Goal: Information Seeking & Learning: Learn about a topic

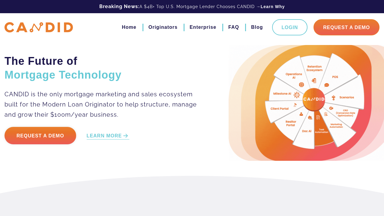
scroll to position [530, 0]
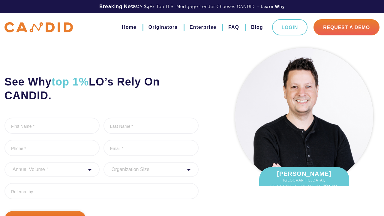
scroll to position [105, 0]
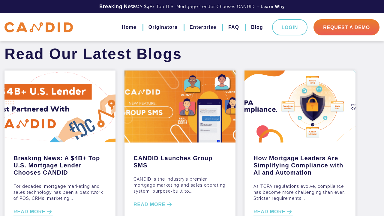
scroll to position [269, 0]
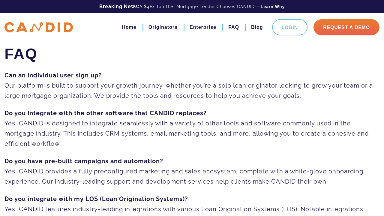
scroll to position [362, 0]
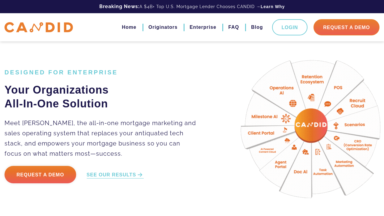
scroll to position [933, 0]
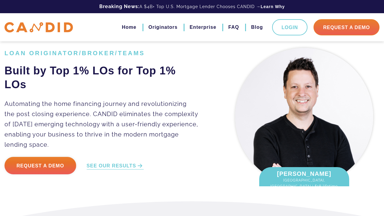
scroll to position [1138, 0]
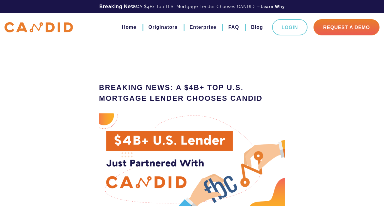
scroll to position [556, 0]
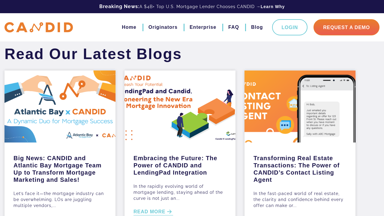
scroll to position [273, 0]
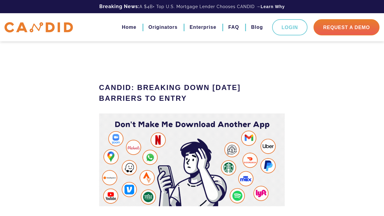
scroll to position [575, 0]
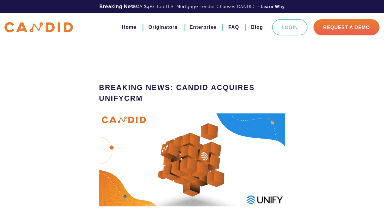
scroll to position [576, 0]
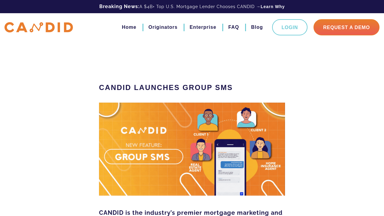
scroll to position [553, 0]
